Goal: Information Seeking & Learning: Learn about a topic

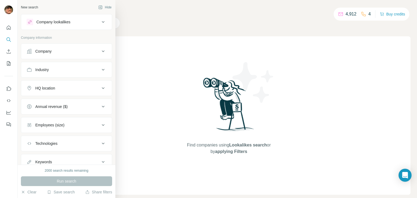
click at [79, 17] on button "Company lookalikes" at bounding box center [66, 21] width 91 height 13
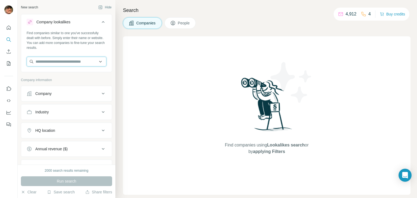
click at [69, 65] on input "text" at bounding box center [67, 62] width 80 height 10
click at [183, 53] on div "Find companies using Lookalikes search or by applying Filters" at bounding box center [266, 115] width 287 height 158
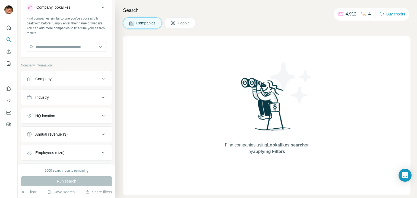
scroll to position [27, 0]
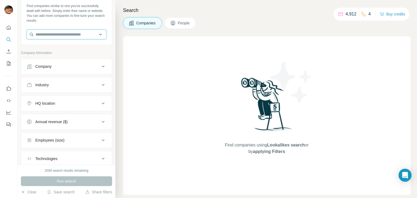
click at [60, 34] on input "text" at bounding box center [67, 35] width 80 height 10
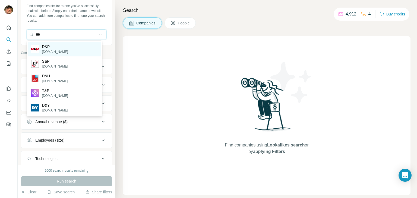
type input "***"
click at [58, 48] on p "D&P" at bounding box center [55, 46] width 26 height 5
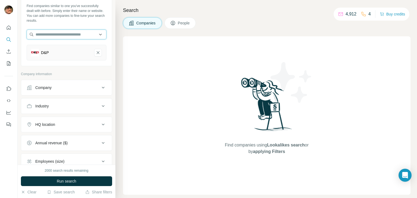
click at [59, 35] on input "text" at bounding box center [67, 35] width 80 height 10
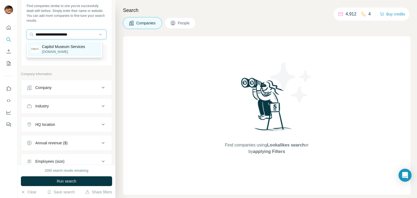
type input "**********"
click at [56, 48] on p "Capitol Museum Services" at bounding box center [63, 46] width 43 height 5
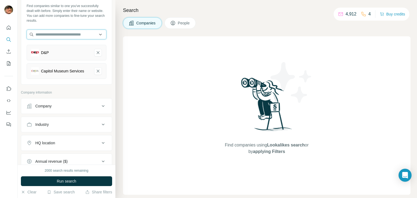
click at [61, 35] on input "text" at bounding box center [67, 35] width 80 height 10
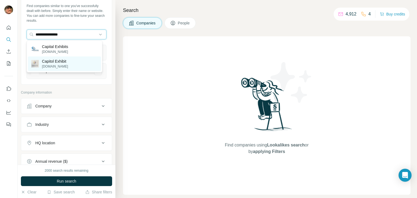
type input "**********"
click at [59, 62] on p "Capitol Exhibit" at bounding box center [55, 61] width 26 height 5
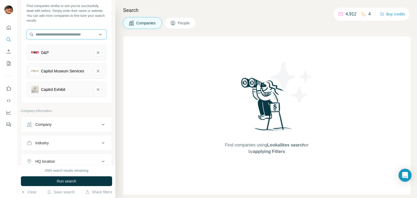
click at [70, 35] on input "text" at bounding box center [67, 35] width 80 height 10
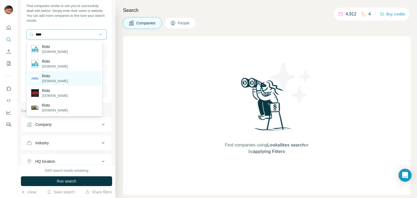
type input "****"
click at [54, 77] on p "Roto" at bounding box center [55, 75] width 26 height 5
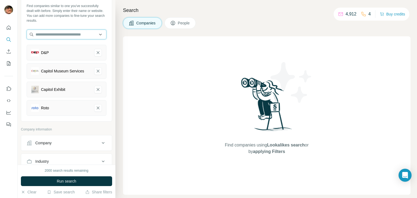
click at [55, 33] on input "text" at bounding box center [67, 35] width 80 height 10
click at [117, 41] on div "Search Companies People Find companies using Lookalikes search or by applying F…" at bounding box center [265, 99] width 301 height 198
click at [119, 37] on div "Search Companies People Find companies using Lookalikes search or by applying F…" at bounding box center [265, 99] width 301 height 198
click at [59, 34] on input "text" at bounding box center [67, 35] width 80 height 10
click at [56, 34] on input "text" at bounding box center [67, 35] width 80 height 10
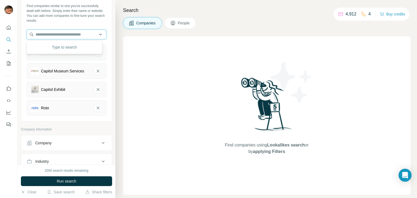
click at [62, 36] on input "text" at bounding box center [67, 35] width 80 height 10
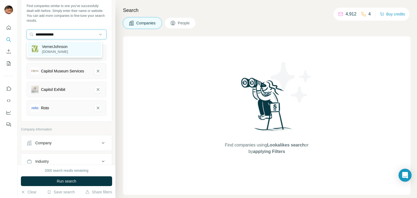
type input "**********"
click at [56, 48] on p "VernerJohnson" at bounding box center [55, 46] width 26 height 5
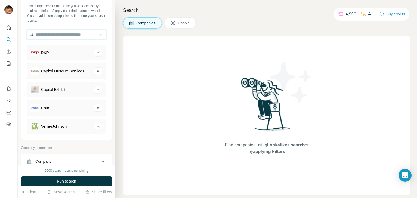
click at [57, 35] on input "text" at bounding box center [67, 35] width 80 height 10
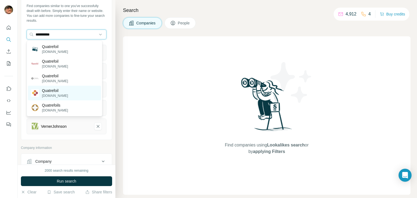
type input "**********"
click at [59, 92] on p "Quatrefoil" at bounding box center [55, 90] width 26 height 5
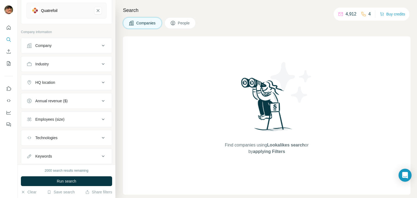
scroll to position [163, 0]
click at [72, 84] on div "HQ location" at bounding box center [63, 80] width 73 height 5
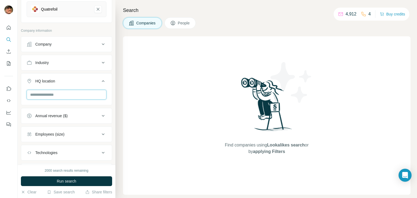
click at [69, 100] on input "text" at bounding box center [67, 95] width 80 height 10
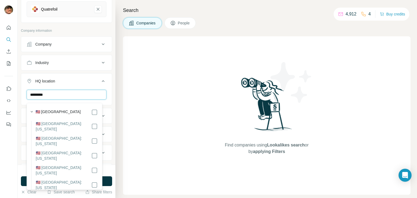
type input "*********"
click at [94, 82] on div "HQ location 1" at bounding box center [63, 80] width 73 height 5
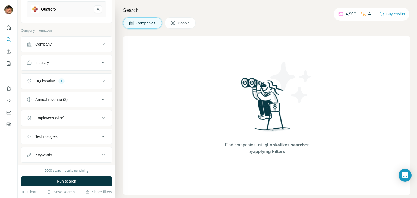
click at [79, 118] on div "Employees (size)" at bounding box center [63, 117] width 73 height 5
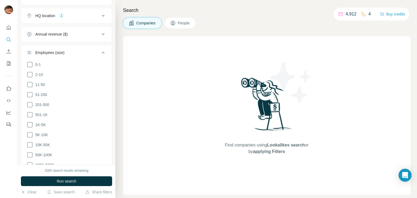
scroll to position [244, 0]
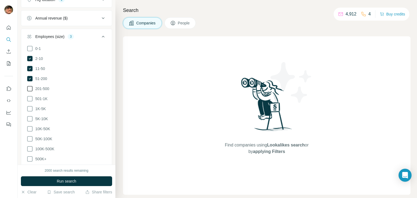
click at [42, 91] on span "201-500" at bounding box center [41, 88] width 16 height 5
click at [30, 59] on icon at bounding box center [30, 59] width 2 height 2
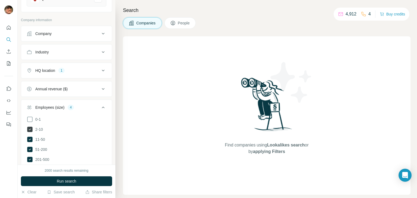
click at [102, 108] on button "Employees (size) 4" at bounding box center [66, 108] width 91 height 15
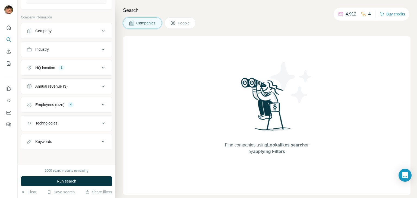
scroll to position [178, 0]
click at [78, 142] on div "Keywords" at bounding box center [63, 141] width 73 height 5
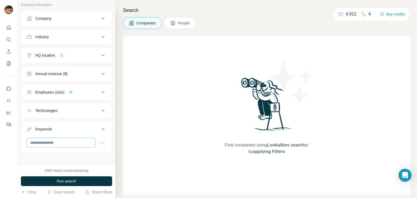
scroll to position [194, 0]
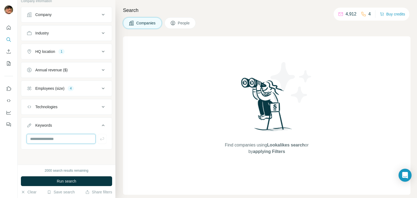
click at [61, 141] on input "text" at bounding box center [61, 139] width 69 height 10
click at [36, 140] on input "*****" at bounding box center [61, 139] width 69 height 10
type input "******"
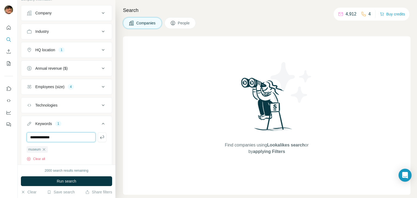
type input "**********"
click at [36, 140] on input "text" at bounding box center [61, 137] width 69 height 10
type input "**********"
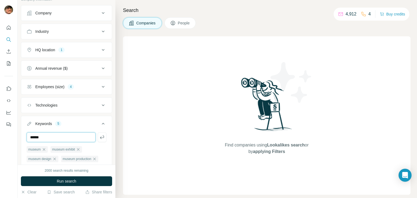
type input "******"
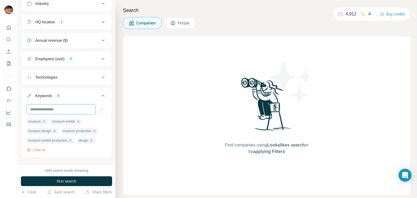
scroll to position [222, 0]
type input "**********"
type input "*"
click at [68, 162] on icon "button" at bounding box center [65, 159] width 4 height 4
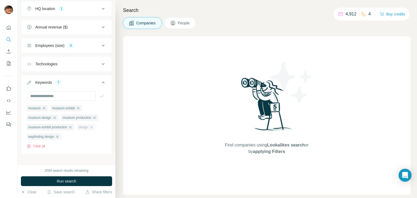
scroll to position [242, 0]
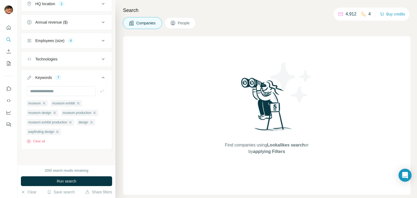
click at [100, 75] on icon at bounding box center [103, 77] width 7 height 7
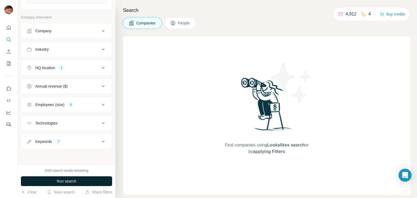
click at [59, 180] on span "Run search" at bounding box center [67, 180] width 20 height 5
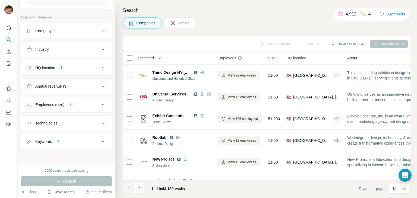
click at [63, 193] on button "Save search" at bounding box center [61, 191] width 28 height 5
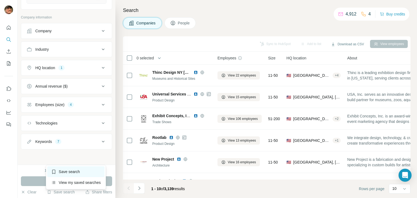
click at [67, 171] on div "Save search" at bounding box center [75, 171] width 57 height 11
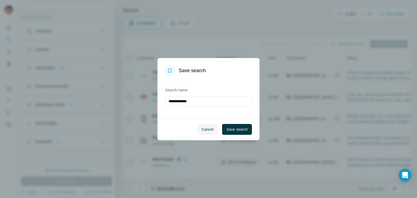
drag, startPoint x: 206, startPoint y: 99, endPoint x: 153, endPoint y: 94, distance: 52.9
click at [156, 95] on div "**********" at bounding box center [208, 99] width 417 height 198
type input "*******"
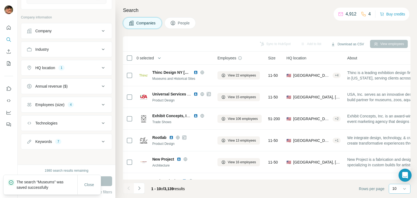
click at [390, 187] on div "10" at bounding box center [399, 189] width 22 height 10
click at [397, 146] on p "60" at bounding box center [395, 147] width 4 height 5
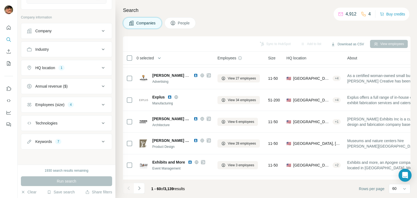
scroll to position [380, 0]
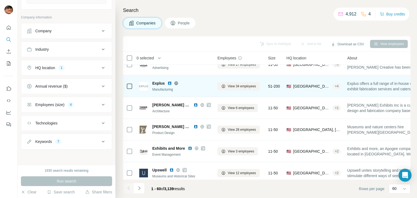
click at [175, 82] on icon at bounding box center [176, 83] width 4 height 4
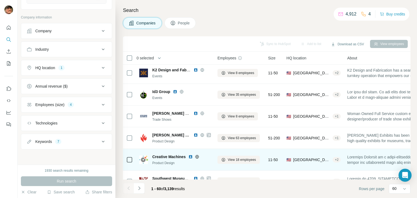
scroll to position [841, 0]
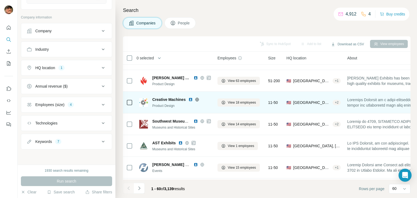
click at [197, 99] on icon at bounding box center [196, 100] width 1 height 4
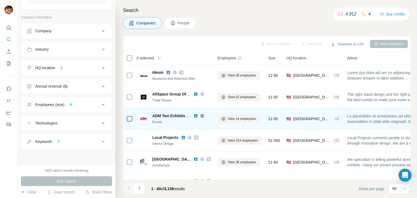
scroll to position [1112, 0]
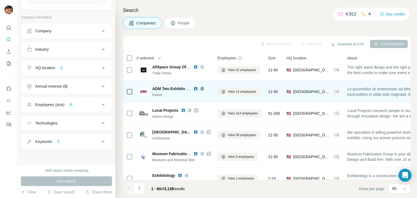
click at [204, 87] on icon at bounding box center [202, 89] width 4 height 4
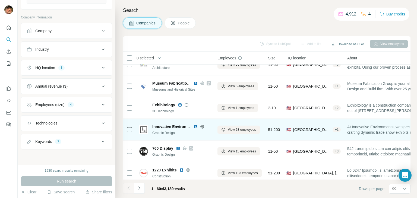
scroll to position [1190, 0]
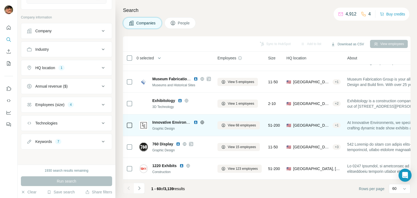
click at [201, 120] on icon at bounding box center [202, 122] width 4 height 4
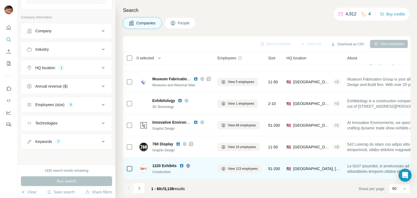
click at [188, 165] on icon at bounding box center [188, 165] width 4 height 0
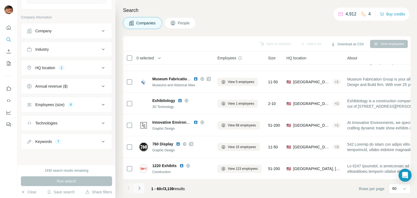
click at [139, 189] on icon "Navigate to next page" at bounding box center [138, 188] width 5 height 5
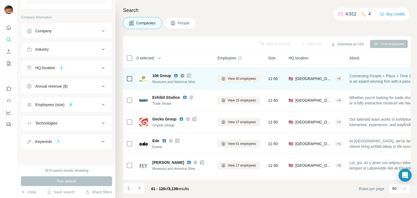
scroll to position [27, 0]
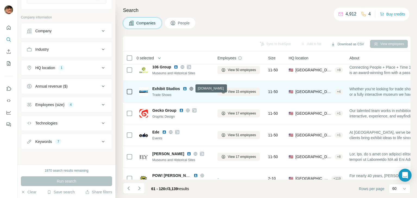
click at [191, 88] on icon at bounding box center [191, 88] width 4 height 0
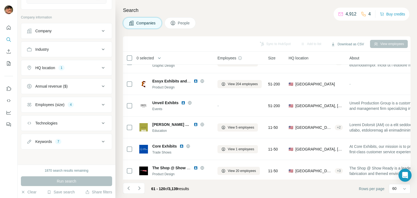
scroll to position [190, 0]
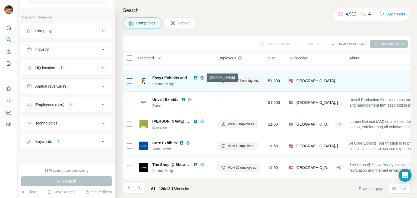
click at [203, 77] on icon at bounding box center [202, 78] width 4 height 4
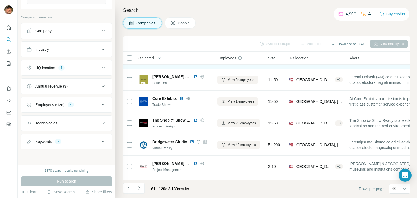
scroll to position [244, 0]
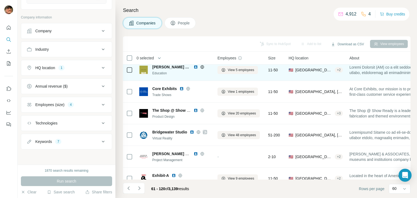
click at [200, 67] on icon at bounding box center [202, 67] width 4 height 0
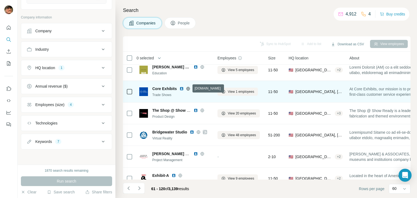
click at [187, 88] on icon at bounding box center [188, 89] width 4 height 4
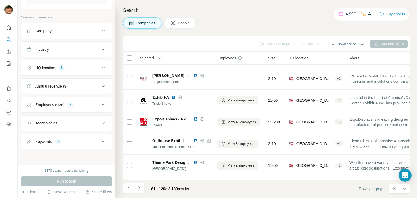
scroll to position [325, 0]
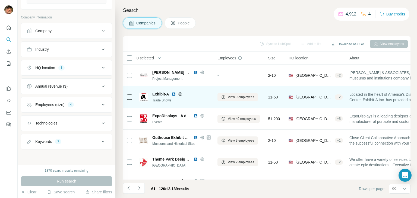
click at [179, 95] on icon at bounding box center [180, 94] width 4 height 4
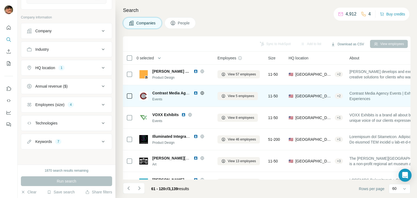
scroll to position [705, 0]
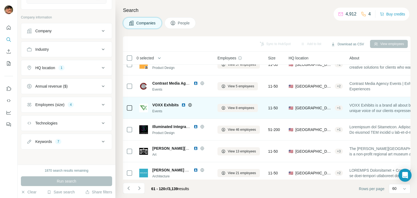
click at [190, 104] on icon at bounding box center [190, 105] width 4 height 4
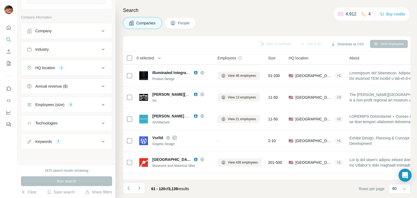
scroll to position [759, 0]
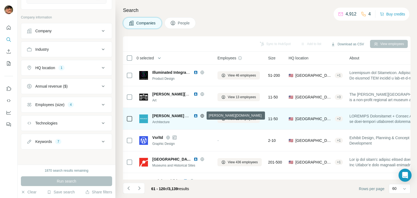
click at [202, 116] on icon at bounding box center [201, 116] width 1 height 4
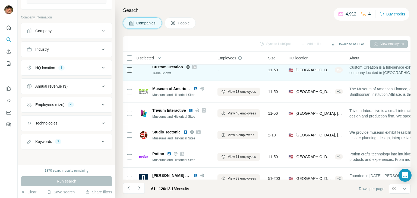
scroll to position [1031, 0]
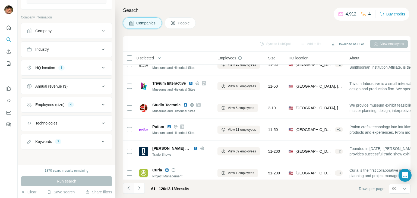
click at [128, 186] on icon "Navigate to previous page" at bounding box center [128, 188] width 5 height 5
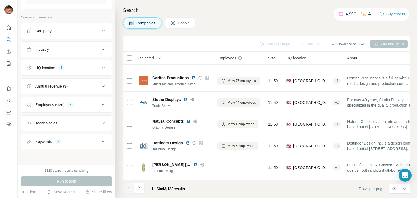
scroll to position [732, 0]
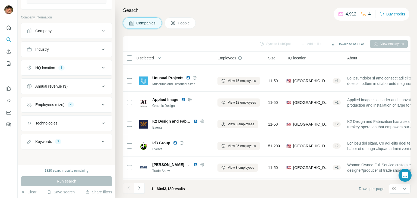
click at [65, 49] on div "Industry" at bounding box center [63, 49] width 73 height 5
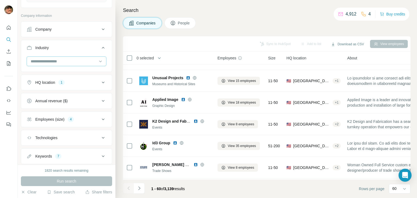
click at [58, 64] on input at bounding box center [63, 61] width 67 height 6
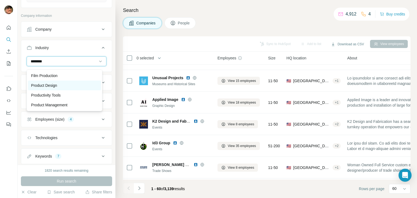
type input "*******"
click at [56, 86] on p "Product Design" at bounding box center [44, 85] width 26 height 5
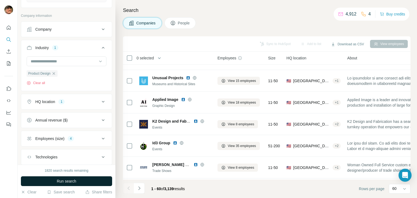
click at [69, 179] on span "Run search" at bounding box center [67, 180] width 20 height 5
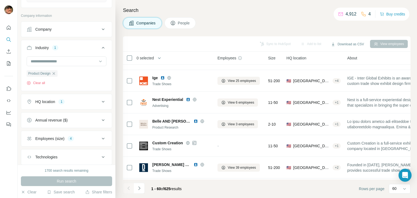
scroll to position [1190, 0]
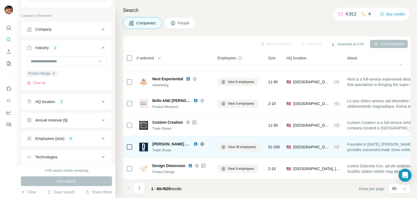
click at [201, 142] on icon at bounding box center [201, 144] width 1 height 4
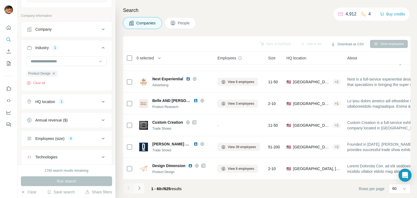
click at [137, 187] on icon "Navigate to next page" at bounding box center [138, 188] width 5 height 5
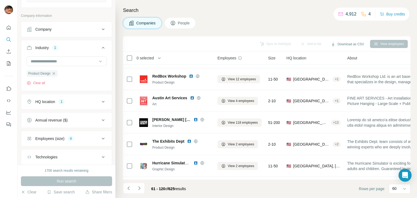
scroll to position [0, 0]
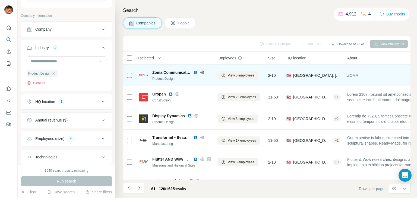
click at [202, 70] on icon at bounding box center [202, 72] width 4 height 4
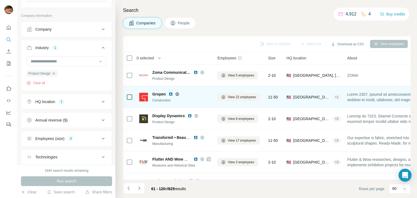
click at [178, 94] on icon at bounding box center [177, 94] width 4 height 4
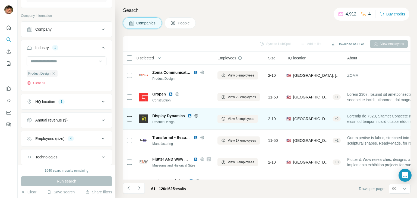
click at [197, 115] on icon at bounding box center [196, 116] width 4 height 4
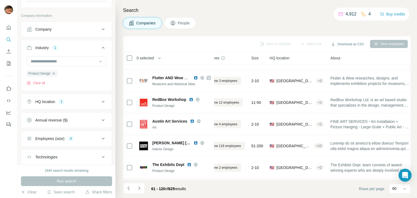
scroll to position [81, 20]
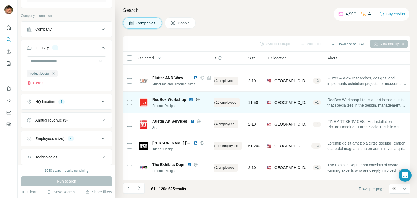
click at [199, 99] on icon at bounding box center [197, 99] width 4 height 4
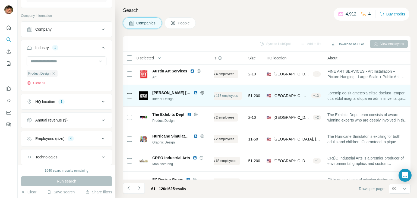
scroll to position [163, 20]
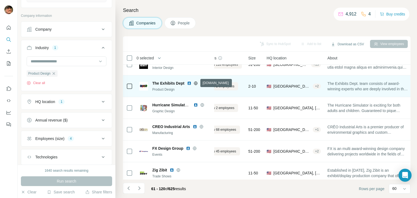
click at [195, 82] on icon at bounding box center [196, 83] width 4 height 4
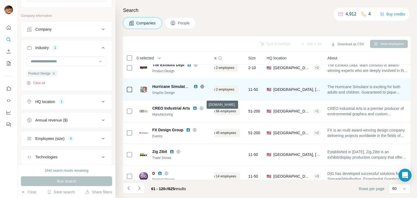
scroll to position [190, 20]
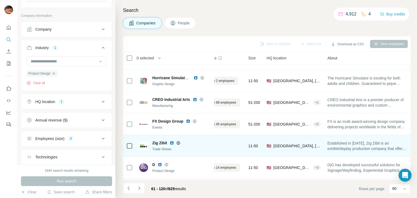
drag, startPoint x: 207, startPoint y: 127, endPoint x: 206, endPoint y: 143, distance: 15.5
click at [206, 143] on div "Zig Zibit" at bounding box center [181, 142] width 59 height 5
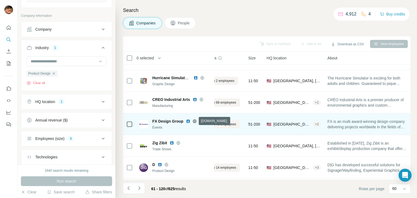
click at [194, 122] on icon at bounding box center [194, 121] width 4 height 4
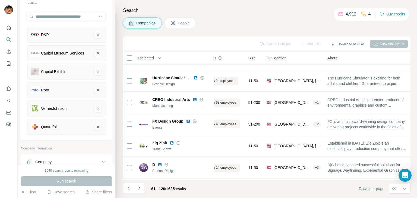
scroll to position [42, 0]
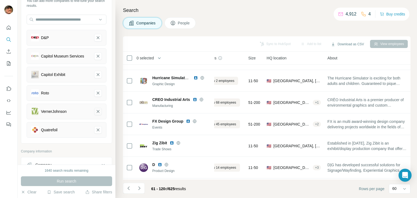
click at [95, 113] on icon "VernerJohnson-remove-button" at bounding box center [97, 111] width 5 height 5
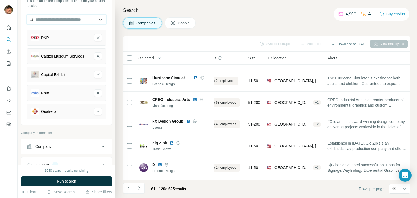
click at [61, 20] on input "text" at bounding box center [67, 20] width 80 height 10
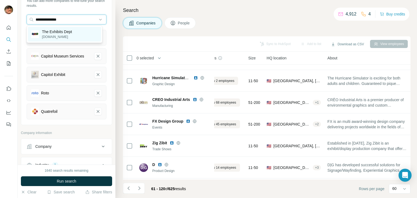
type input "**********"
click at [60, 31] on p "The Exhibits Dept" at bounding box center [57, 31] width 30 height 5
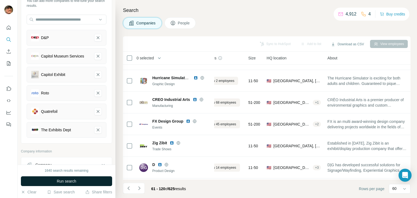
click at [72, 177] on button "Run search" at bounding box center [66, 181] width 91 height 10
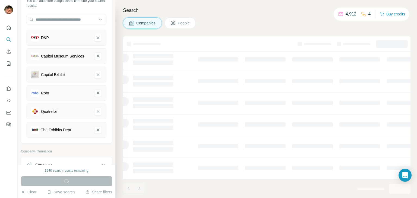
scroll to position [105, 20]
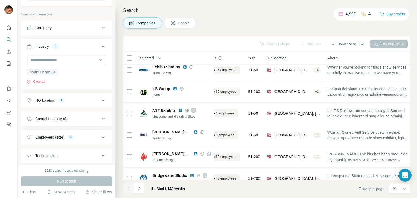
scroll to position [213, 0]
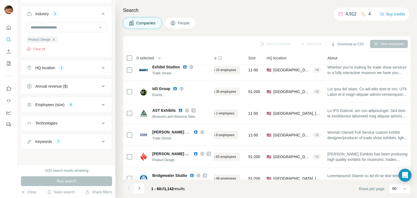
click at [100, 139] on icon at bounding box center [103, 141] width 7 height 7
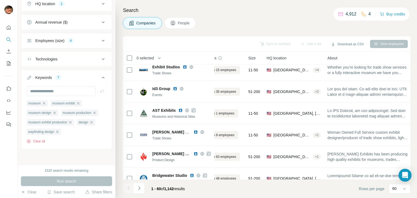
scroll to position [251, 0]
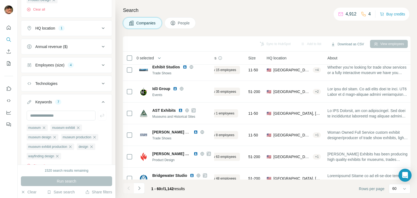
click at [100, 105] on icon at bounding box center [103, 102] width 7 height 7
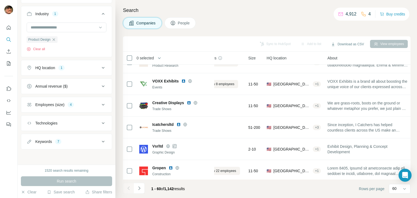
scroll to position [1190, 20]
